Goal: Find contact information: Find contact information

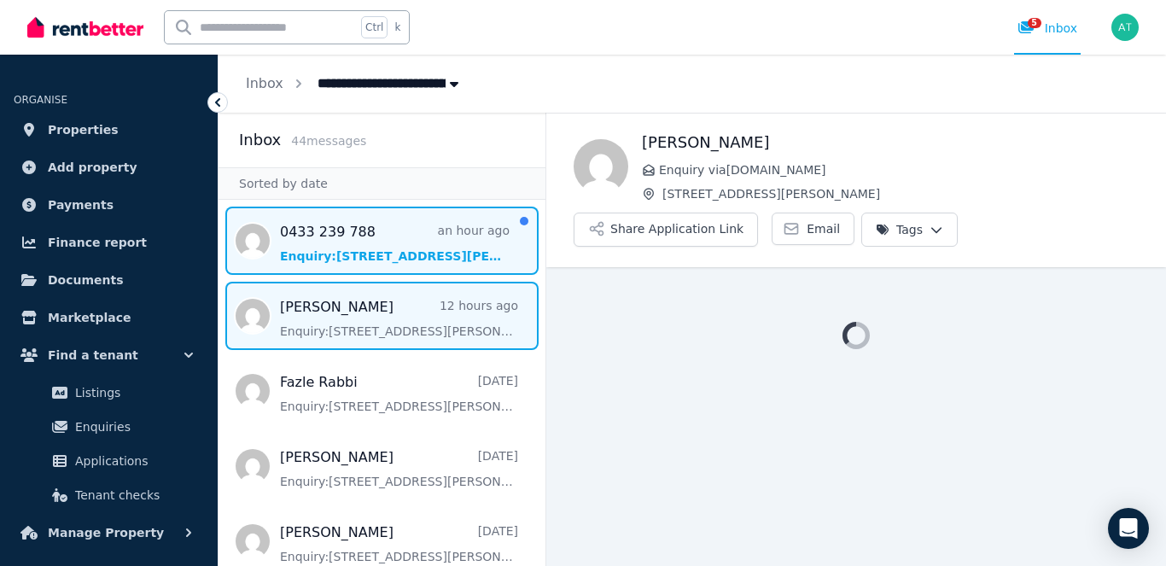
click at [336, 230] on span "Message list" at bounding box center [381, 240] width 327 height 68
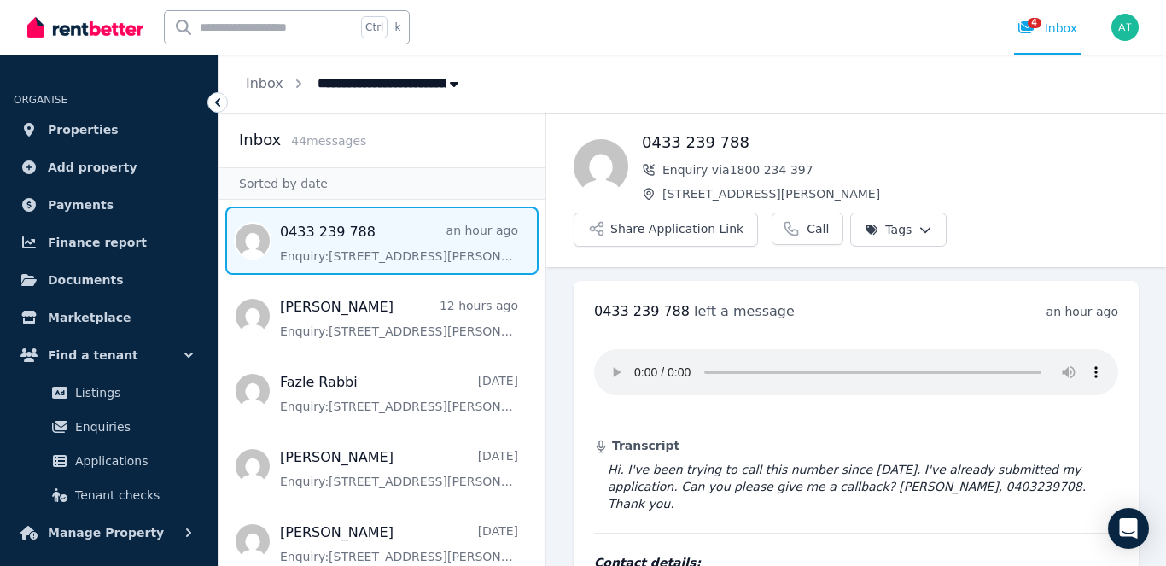
click at [325, 234] on span "Message list" at bounding box center [381, 240] width 327 height 68
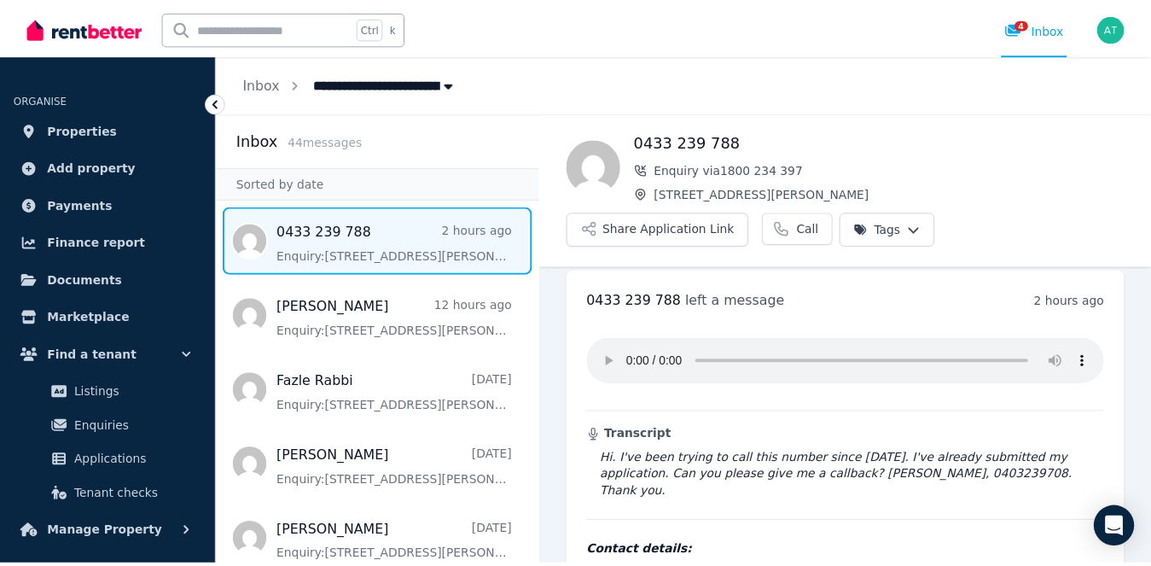
scroll to position [46, 0]
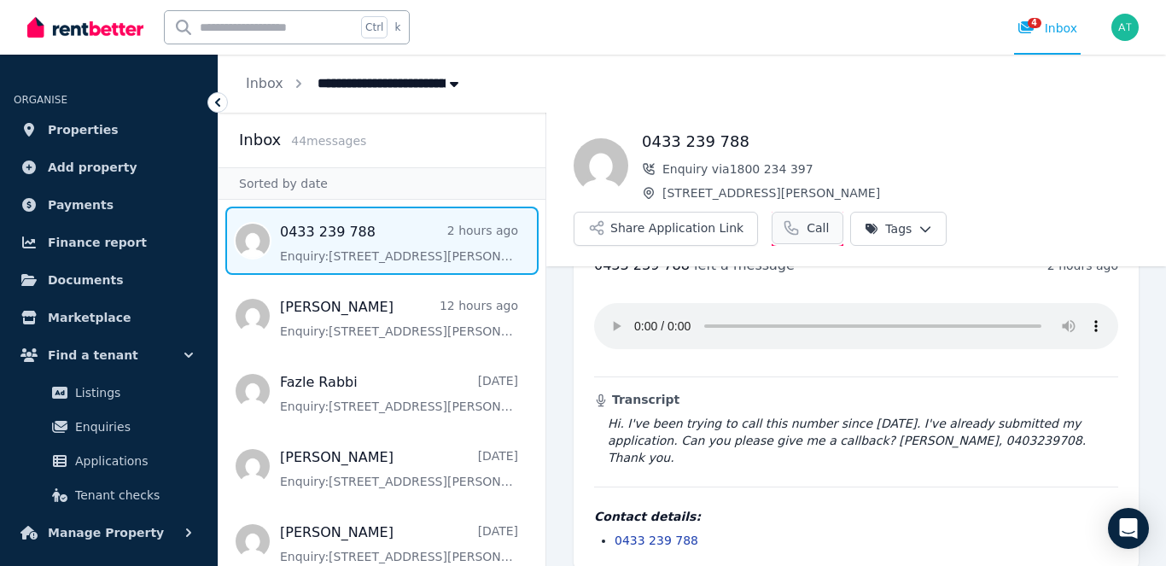
click at [806, 228] on span "Call" at bounding box center [817, 227] width 22 height 17
click at [77, 127] on span "Properties" at bounding box center [83, 129] width 71 height 20
